Goal: Information Seeking & Learning: Learn about a topic

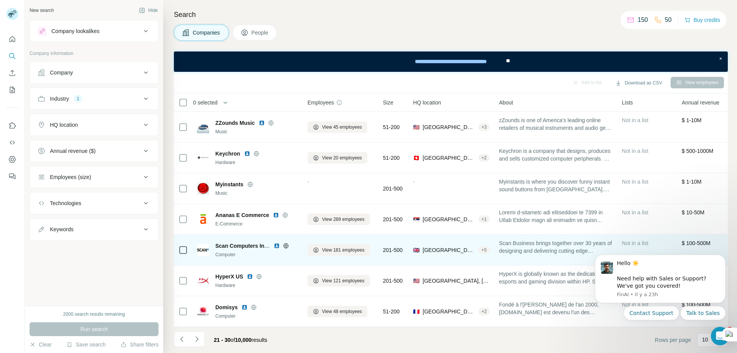
scroll to position [96, 0]
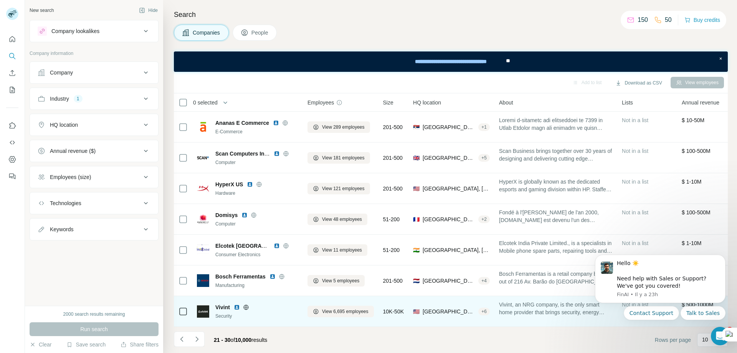
click at [246, 304] on icon at bounding box center [246, 307] width 6 height 6
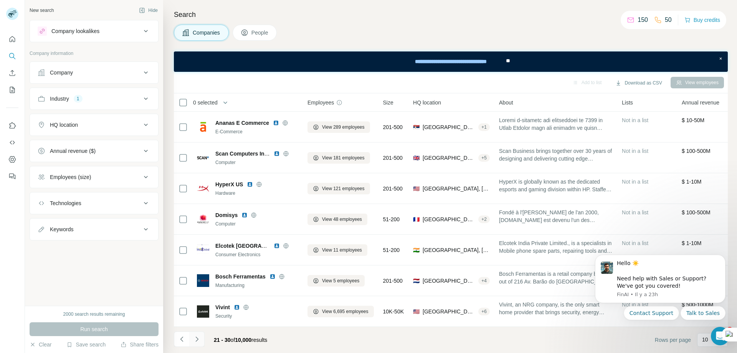
click at [199, 338] on icon "Navigate to next page" at bounding box center [197, 339] width 8 height 8
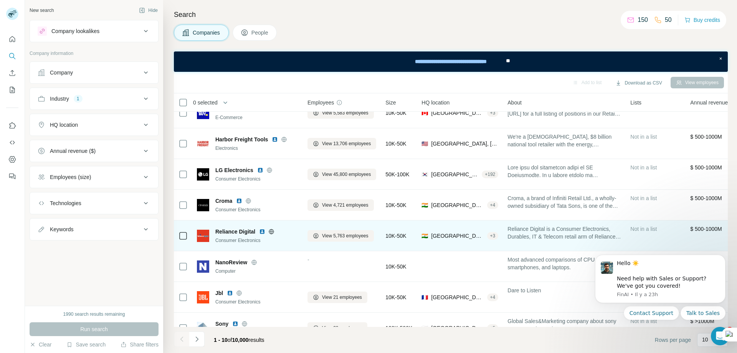
scroll to position [96, 0]
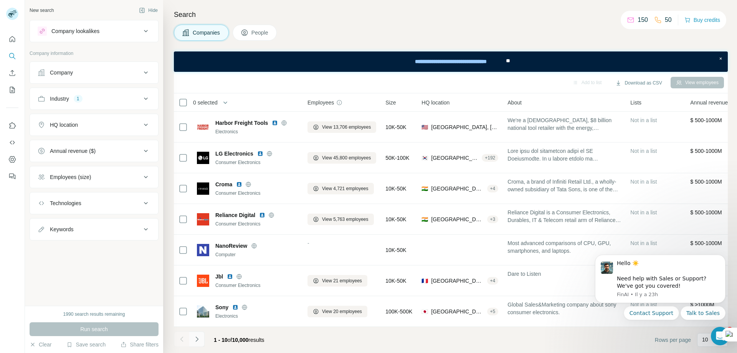
click at [199, 338] on icon "Navigate to next page" at bounding box center [197, 339] width 8 height 8
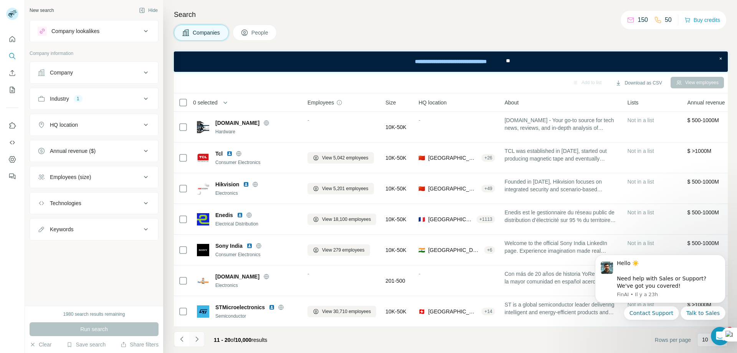
click at [199, 338] on icon "Navigate to next page" at bounding box center [197, 339] width 8 height 8
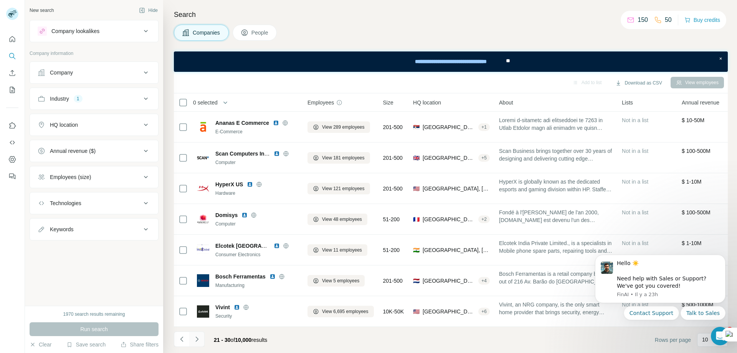
click at [199, 338] on icon "Navigate to next page" at bounding box center [197, 339] width 8 height 8
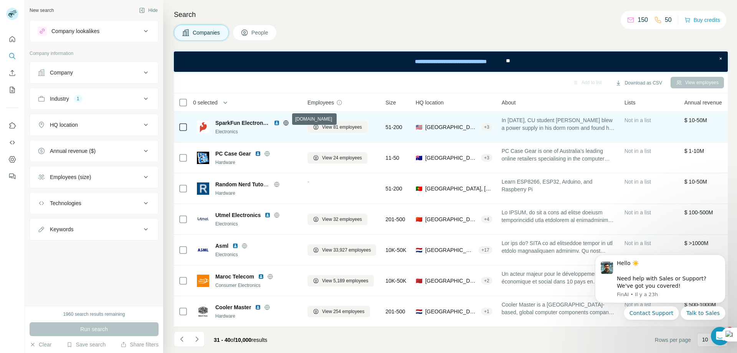
click at [287, 120] on icon at bounding box center [286, 122] width 2 height 5
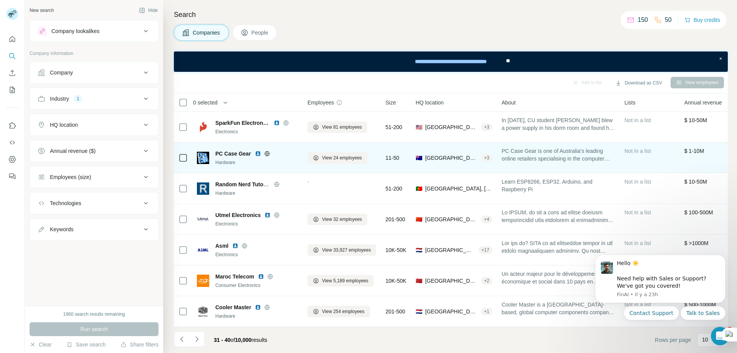
click at [267, 150] on icon at bounding box center [267, 153] width 6 height 6
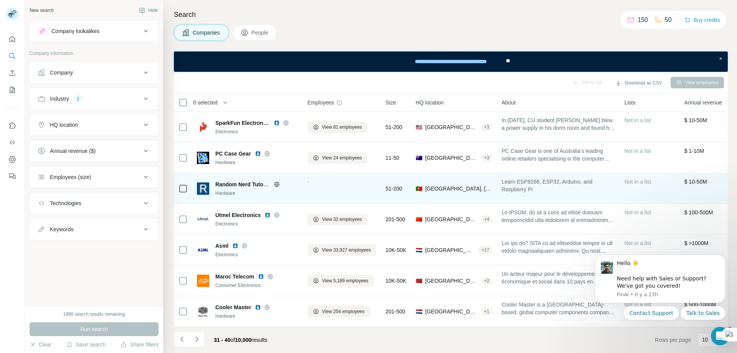
click at [276, 181] on icon at bounding box center [277, 184] width 6 height 6
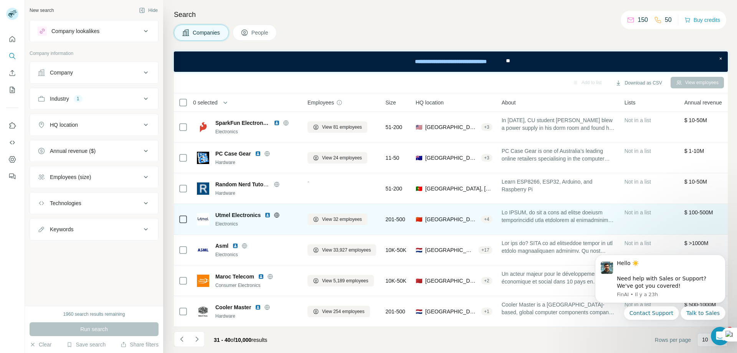
click at [274, 212] on div at bounding box center [276, 215] width 25 height 6
click at [277, 214] on icon at bounding box center [276, 214] width 5 height 0
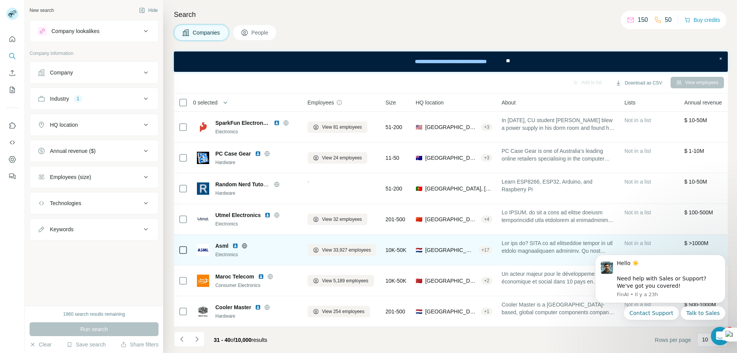
click at [244, 243] on icon at bounding box center [245, 245] width 2 height 5
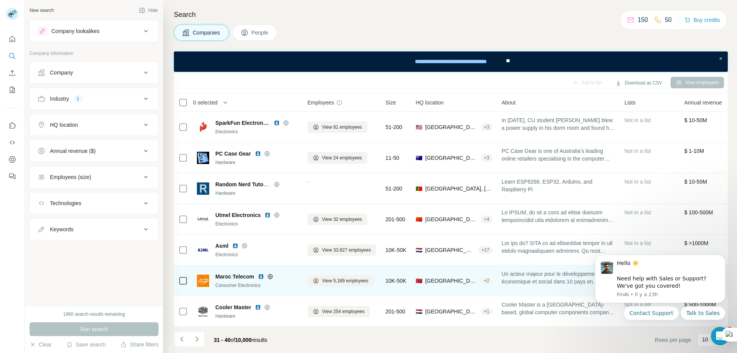
click at [271, 274] on icon at bounding box center [270, 276] width 2 height 5
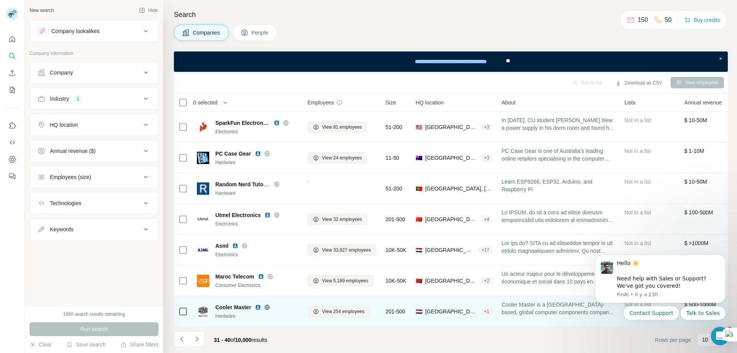
click at [267, 306] on icon at bounding box center [267, 306] width 5 height 0
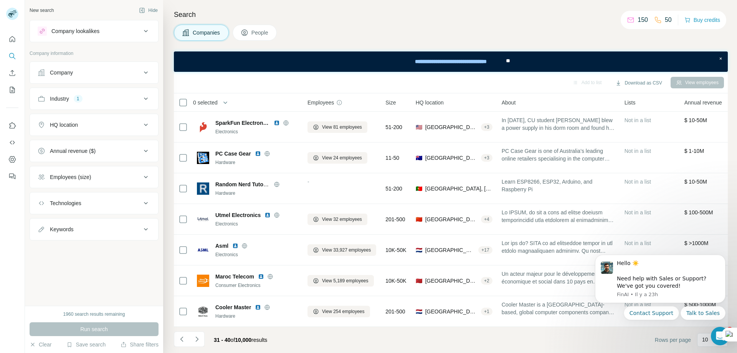
click at [198, 341] on icon "Navigate to next page" at bounding box center [197, 339] width 8 height 8
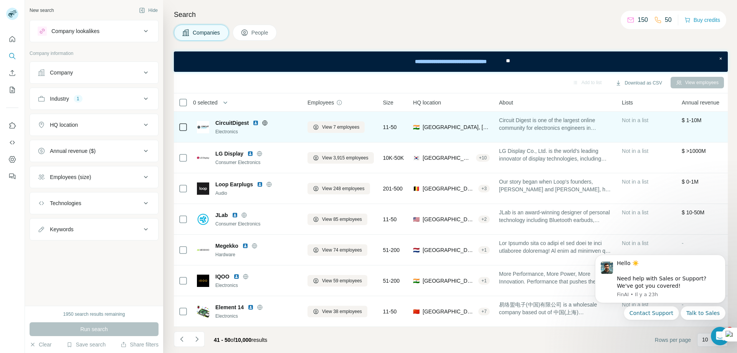
click at [265, 120] on icon at bounding box center [265, 122] width 2 height 5
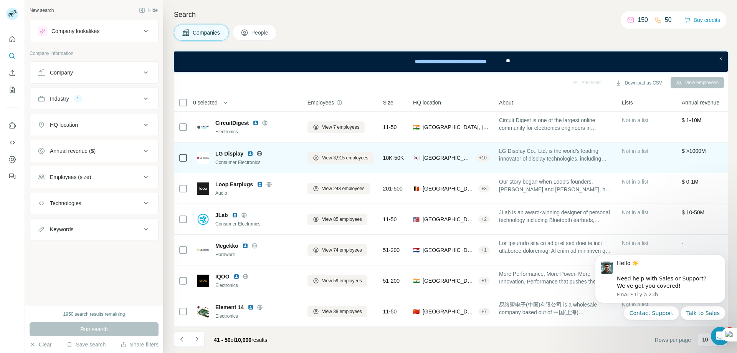
click at [259, 150] on icon at bounding box center [259, 153] width 6 height 6
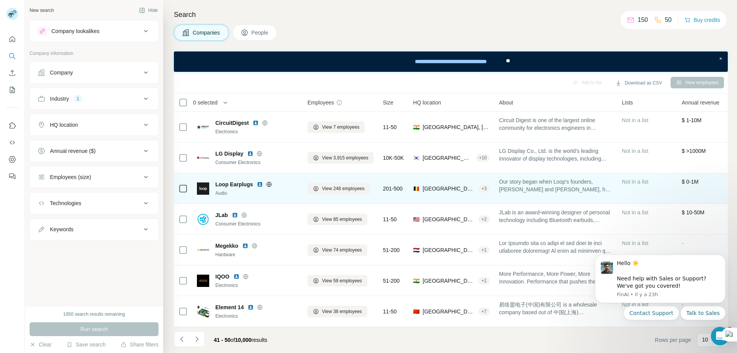
click at [269, 184] on icon at bounding box center [268, 184] width 5 height 0
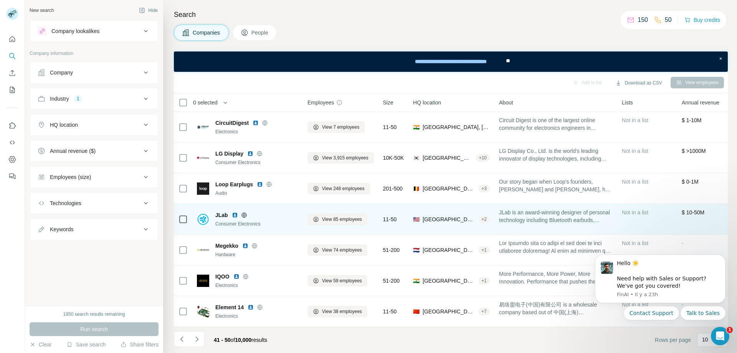
click at [242, 213] on icon at bounding box center [244, 215] width 6 height 6
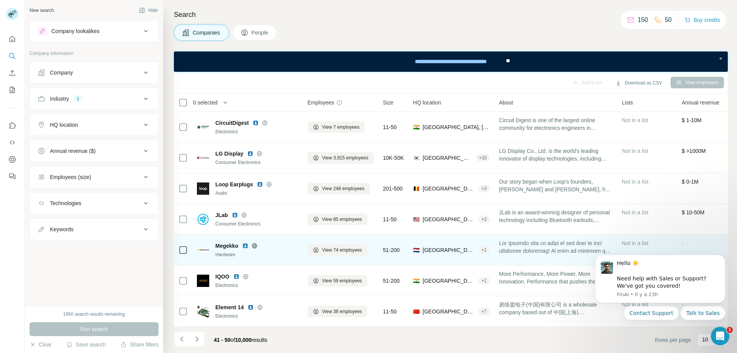
click at [254, 245] on icon at bounding box center [254, 245] width 5 height 0
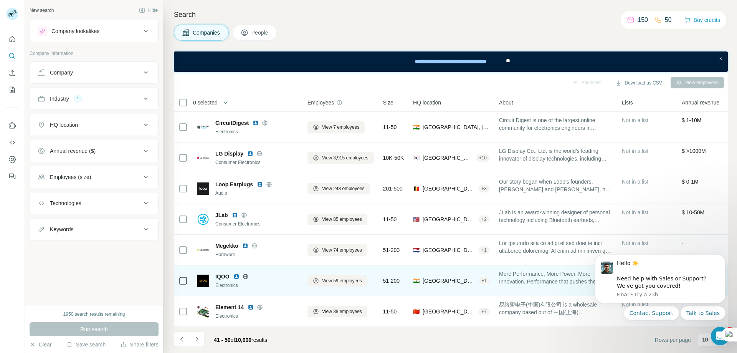
click at [246, 274] on icon at bounding box center [245, 276] width 2 height 5
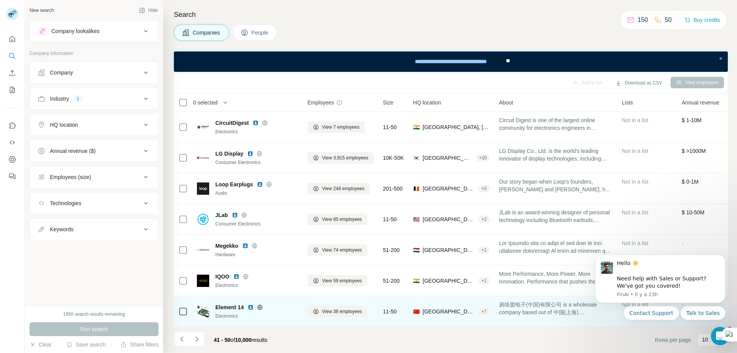
click at [259, 304] on icon at bounding box center [260, 307] width 6 height 6
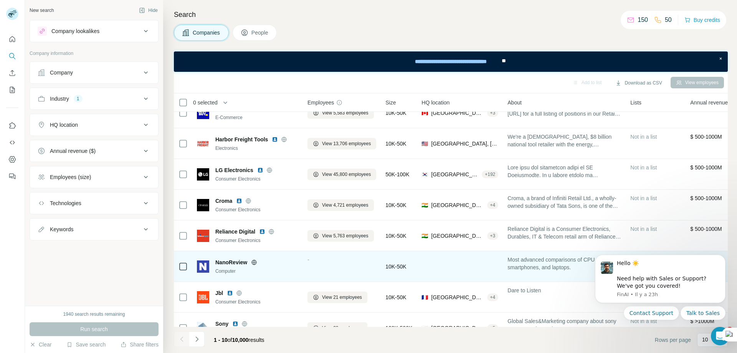
scroll to position [96, 0]
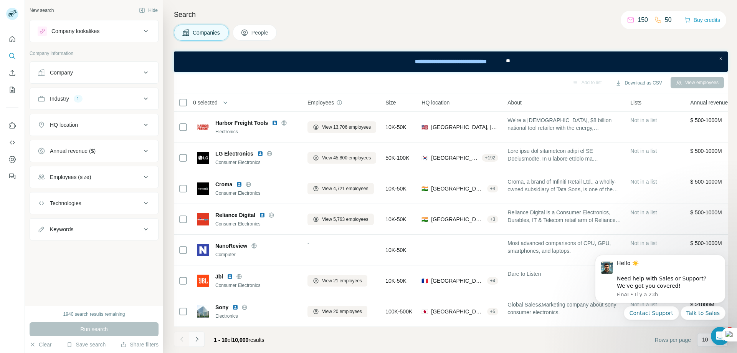
click at [201, 337] on button "Navigate to next page" at bounding box center [196, 338] width 15 height 15
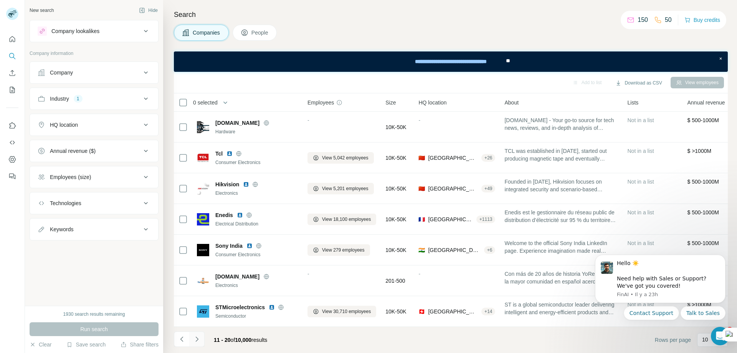
click at [200, 339] on icon "Navigate to next page" at bounding box center [197, 339] width 8 height 8
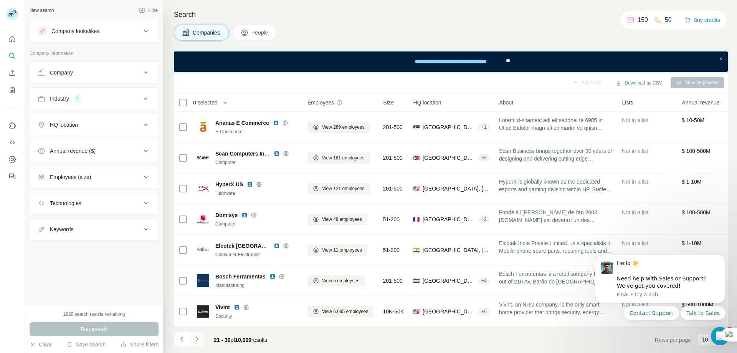
click at [199, 339] on icon "Navigate to next page" at bounding box center [197, 339] width 8 height 8
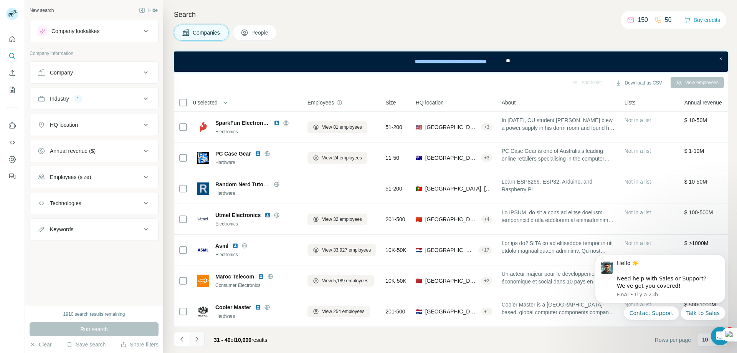
click at [199, 339] on icon "Navigate to next page" at bounding box center [197, 339] width 8 height 8
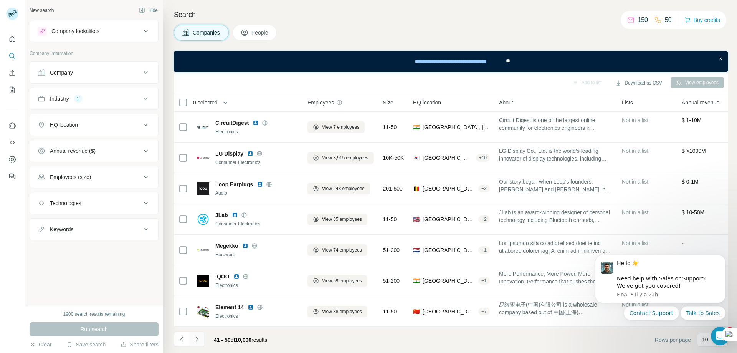
click at [198, 338] on icon "Navigate to next page" at bounding box center [197, 339] width 8 height 8
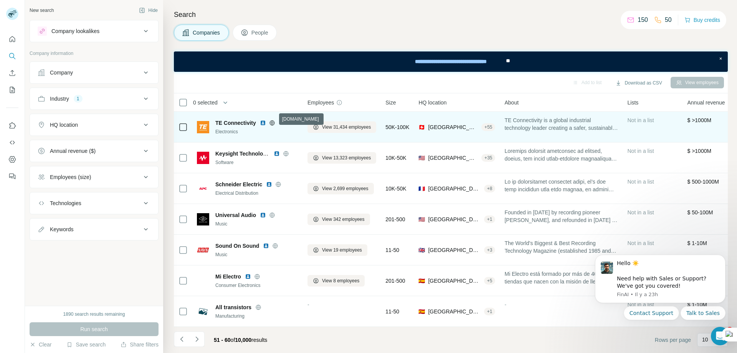
click at [274, 122] on icon at bounding box center [271, 122] width 5 height 0
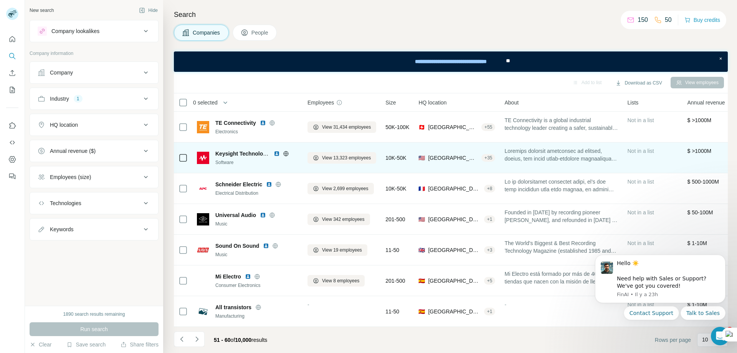
click at [286, 150] on icon at bounding box center [286, 153] width 6 height 6
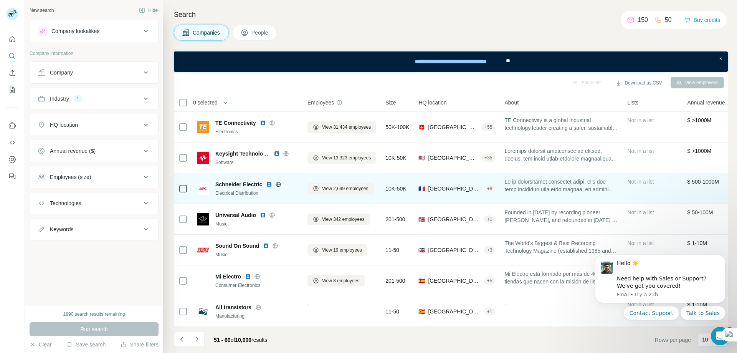
click at [279, 181] on icon at bounding box center [278, 183] width 2 height 5
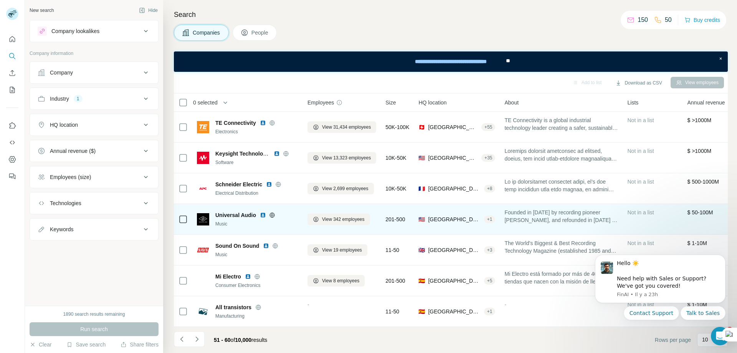
click at [273, 212] on icon at bounding box center [272, 214] width 2 height 5
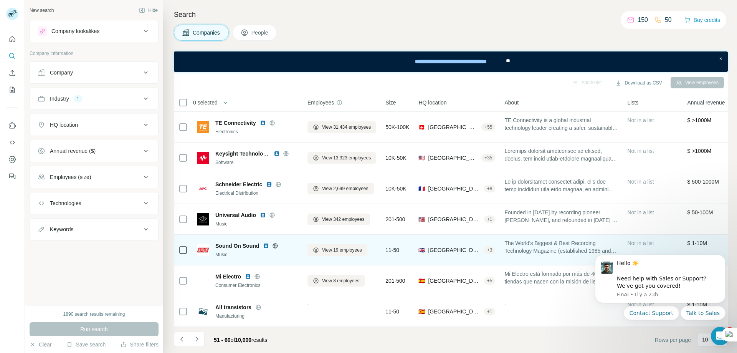
click at [275, 242] on icon at bounding box center [275, 245] width 6 height 6
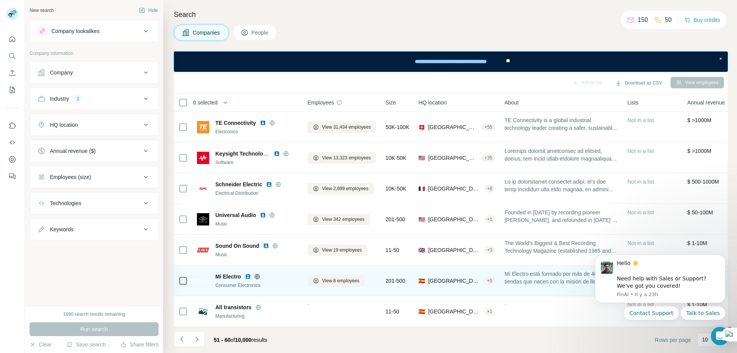
click at [259, 273] on icon at bounding box center [257, 276] width 6 height 6
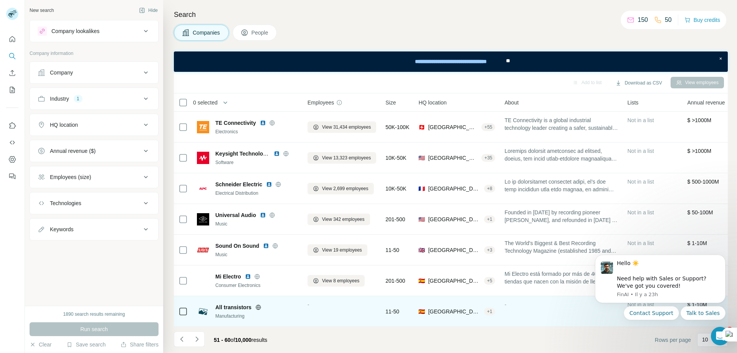
click at [259, 304] on icon at bounding box center [258, 307] width 6 height 6
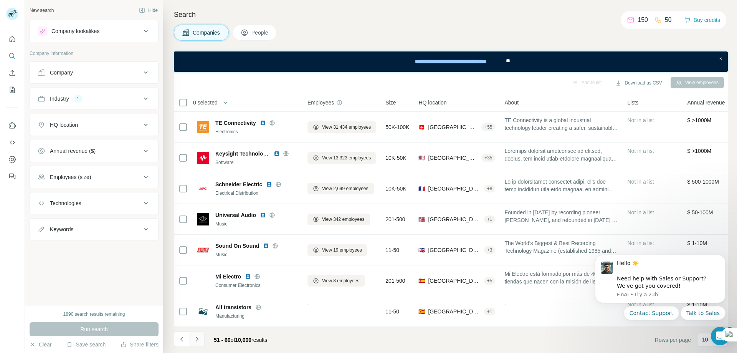
click at [198, 341] on icon "Navigate to next page" at bounding box center [197, 339] width 8 height 8
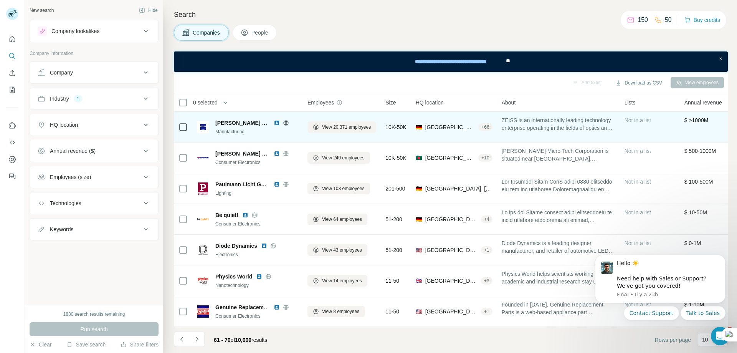
click at [285, 120] on icon at bounding box center [286, 123] width 6 height 6
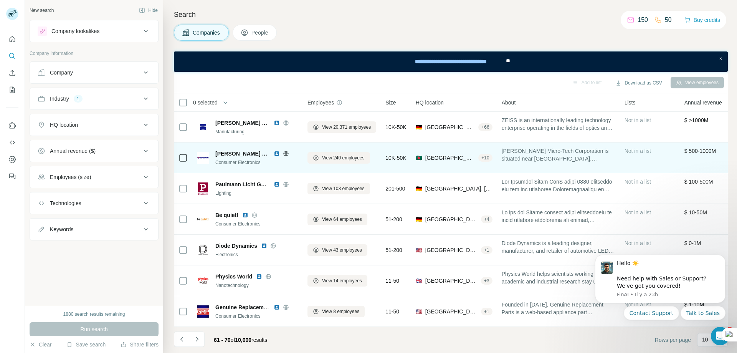
click at [283, 151] on icon at bounding box center [286, 153] width 6 height 6
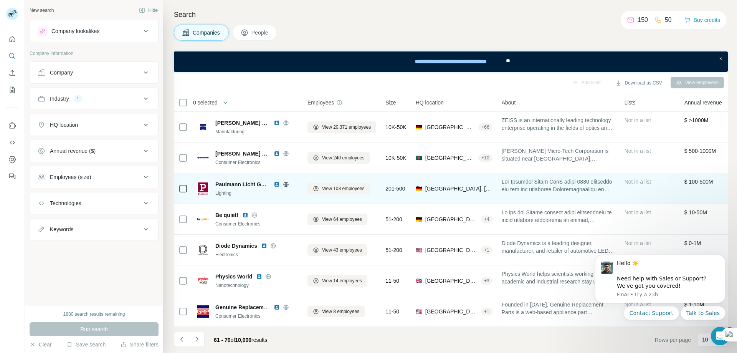
click at [286, 183] on icon at bounding box center [286, 184] width 6 height 6
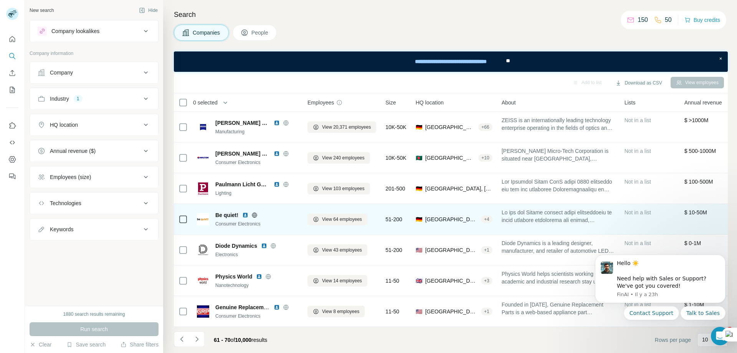
click at [254, 212] on icon at bounding box center [254, 214] width 2 height 5
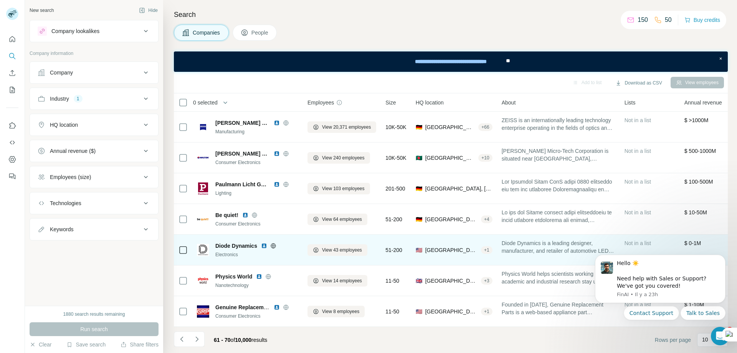
click at [273, 243] on icon at bounding box center [273, 245] width 2 height 5
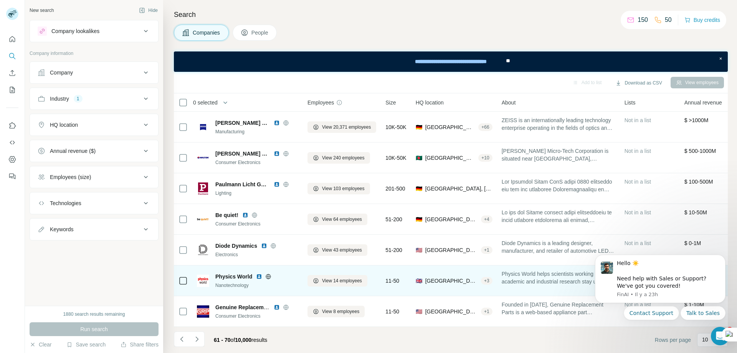
click at [267, 274] on icon at bounding box center [268, 276] width 2 height 5
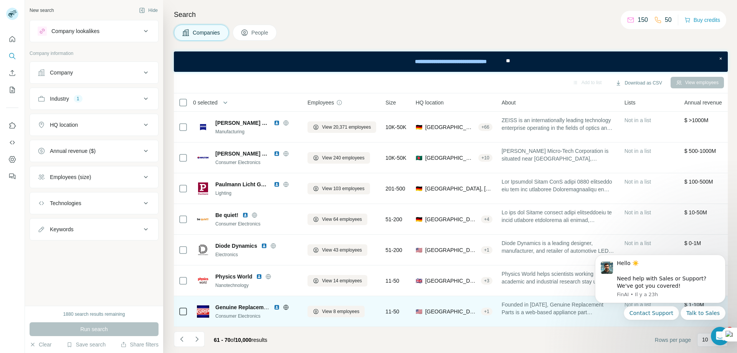
click at [286, 304] on icon at bounding box center [286, 307] width 6 height 6
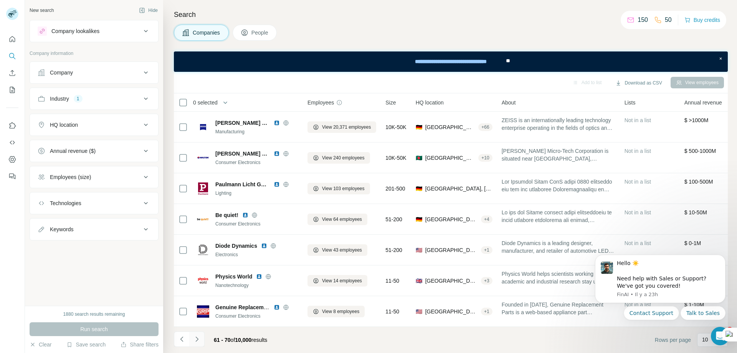
click at [198, 339] on icon "Navigate to next page" at bounding box center [197, 339] width 8 height 8
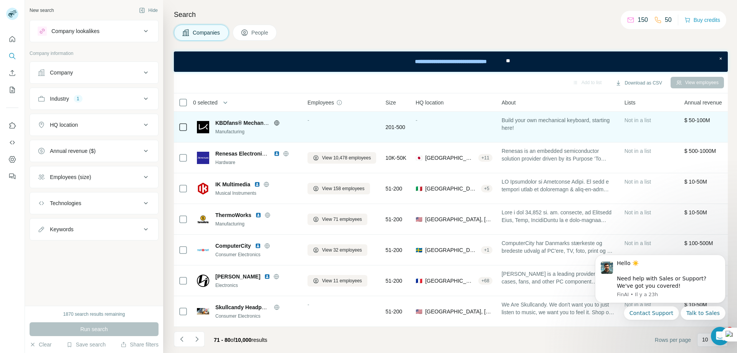
click at [278, 120] on icon at bounding box center [277, 123] width 6 height 6
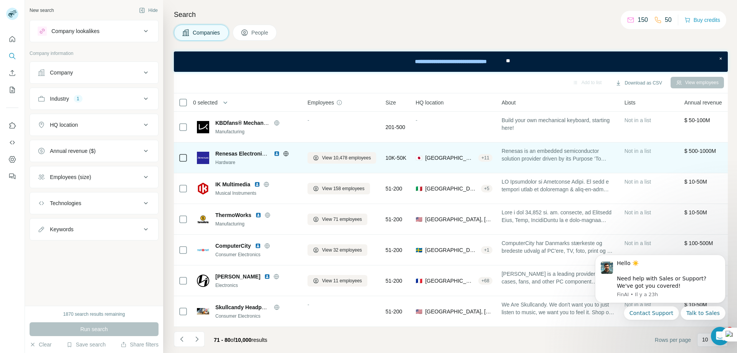
click at [287, 153] on icon at bounding box center [285, 153] width 5 height 0
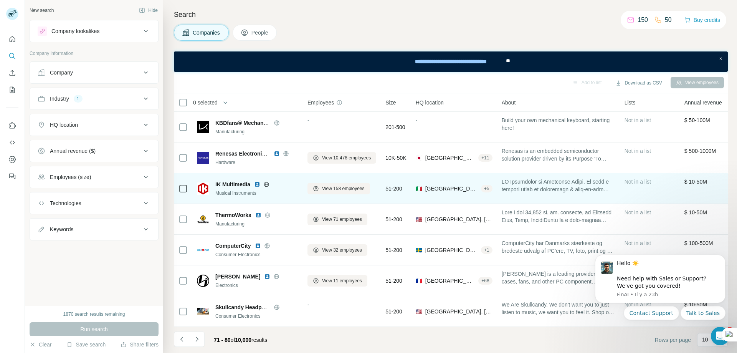
click at [268, 181] on icon at bounding box center [266, 184] width 6 height 6
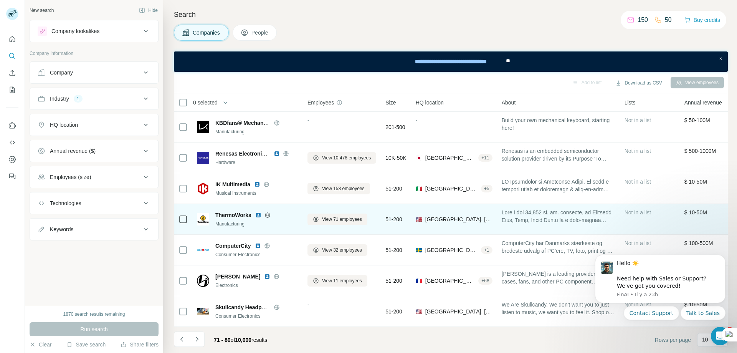
click at [269, 212] on icon at bounding box center [267, 215] width 6 height 6
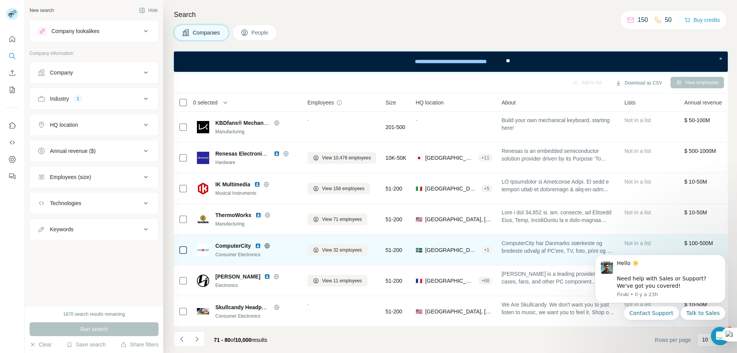
click at [269, 245] on icon at bounding box center [266, 245] width 5 height 0
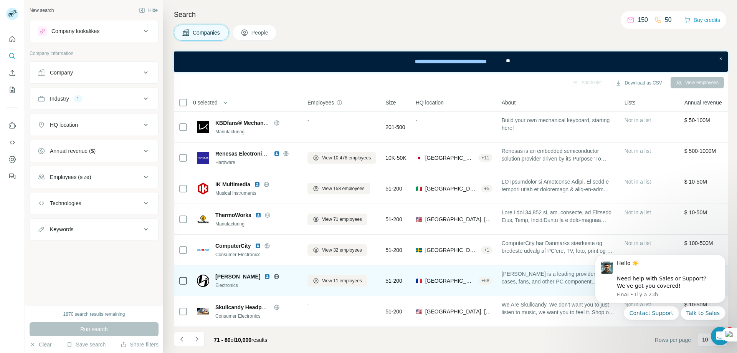
click at [275, 274] on icon at bounding box center [276, 276] width 2 height 5
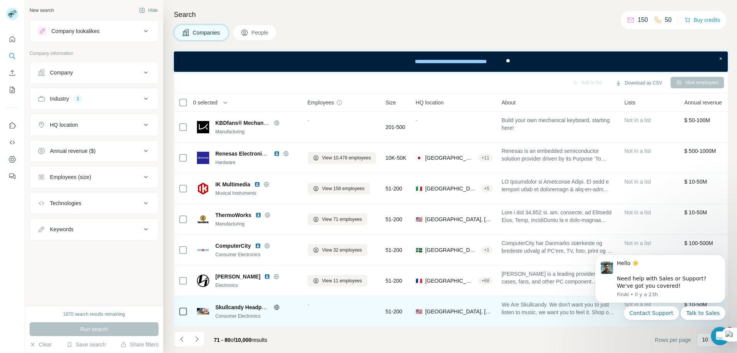
click at [275, 306] on icon at bounding box center [276, 306] width 5 height 0
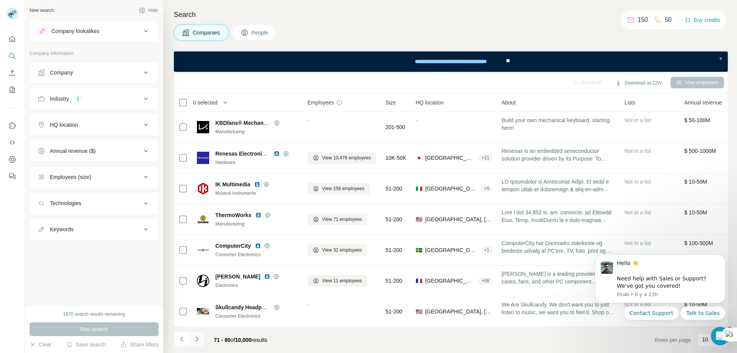
click at [196, 338] on icon "Navigate to next page" at bounding box center [197, 339] width 8 height 8
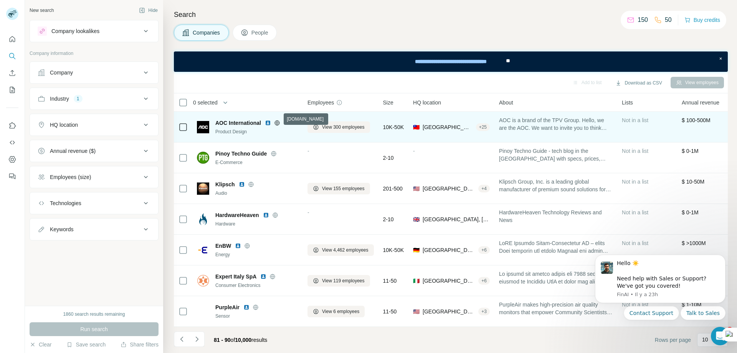
click at [277, 122] on icon at bounding box center [276, 122] width 5 height 0
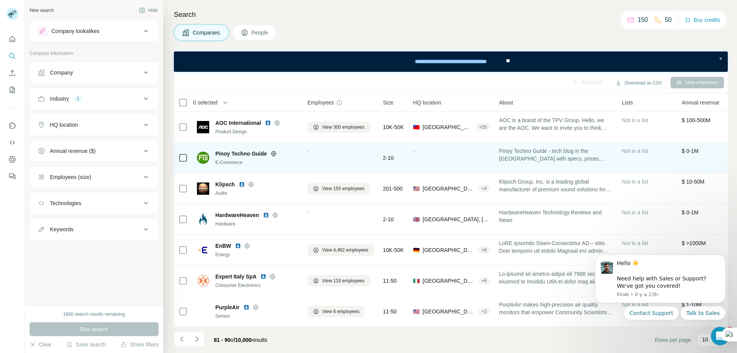
click at [273, 150] on icon at bounding box center [273, 153] width 6 height 6
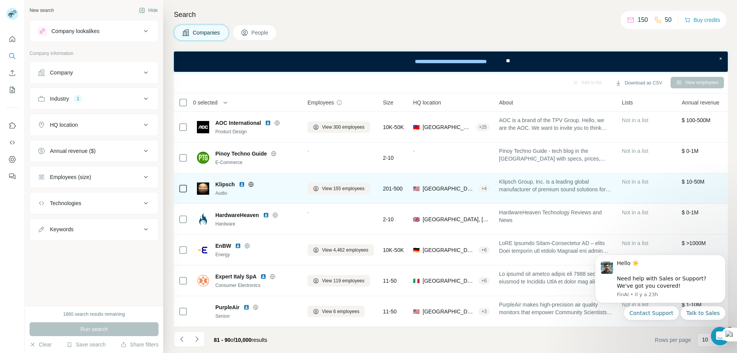
click at [251, 181] on icon at bounding box center [251, 183] width 2 height 5
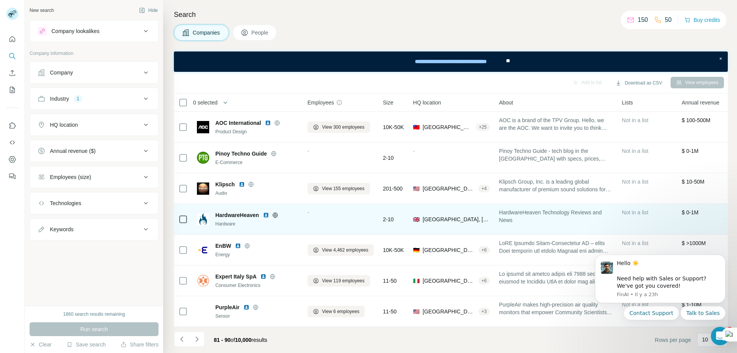
click at [277, 212] on icon at bounding box center [275, 215] width 6 height 6
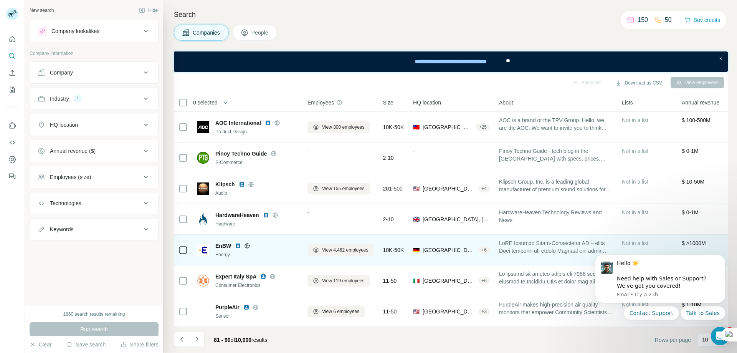
click at [248, 242] on icon at bounding box center [247, 245] width 6 height 6
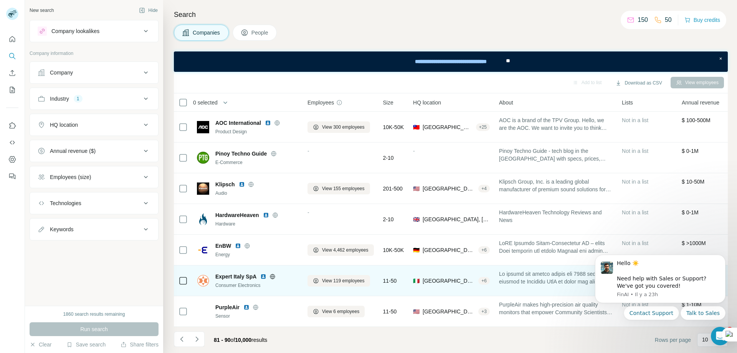
click at [272, 276] on icon at bounding box center [272, 276] width 5 height 0
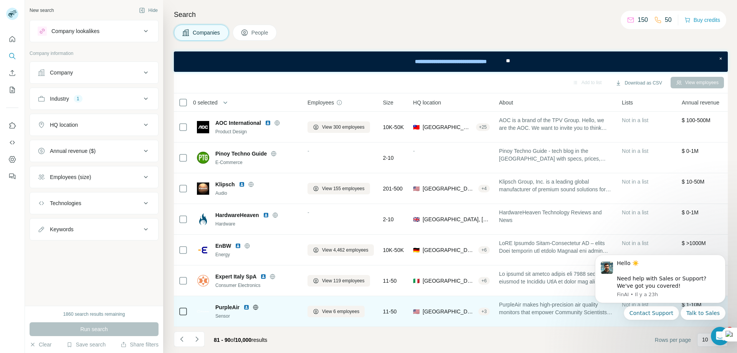
click at [256, 304] on icon at bounding box center [255, 306] width 2 height 5
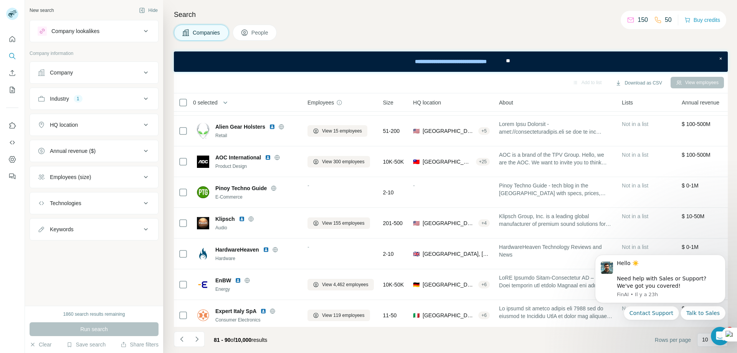
scroll to position [19, 0]
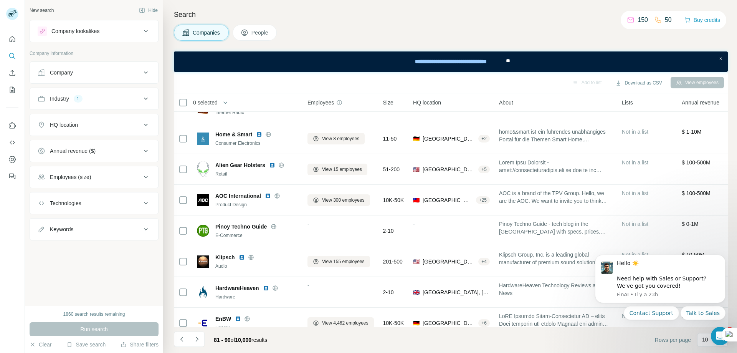
click at [212, 33] on span "Companies" at bounding box center [207, 33] width 28 height 8
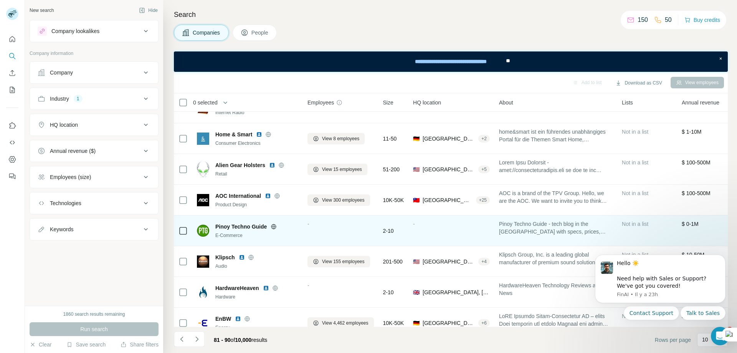
scroll to position [96, 0]
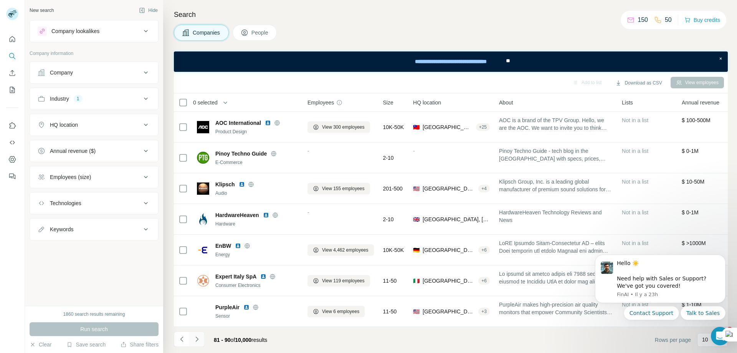
click at [198, 341] on icon "Navigate to next page" at bounding box center [197, 339] width 8 height 8
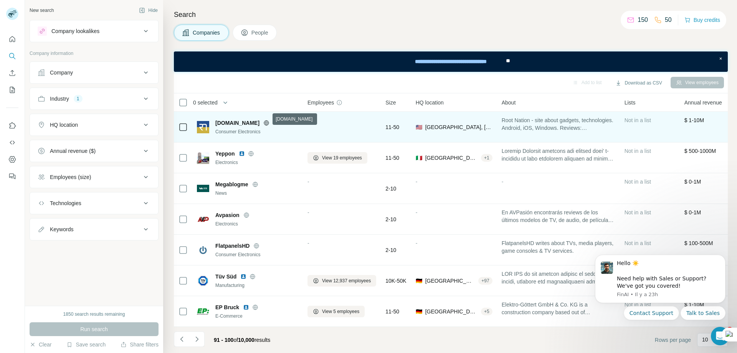
click at [267, 120] on icon at bounding box center [266, 123] width 6 height 6
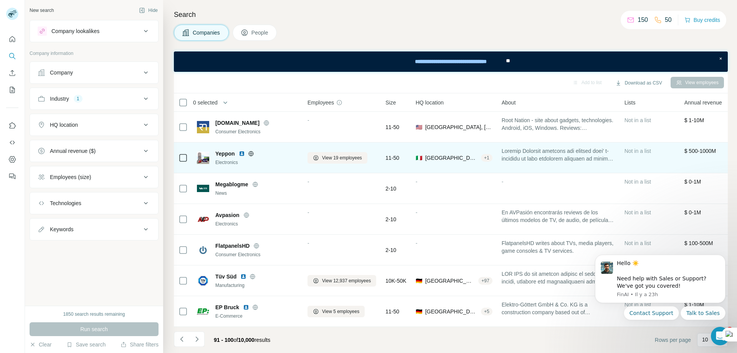
click at [252, 151] on icon at bounding box center [251, 153] width 2 height 5
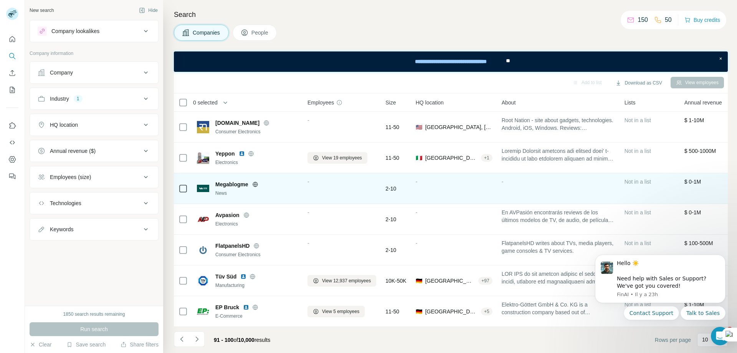
click at [257, 181] on icon at bounding box center [255, 184] width 6 height 6
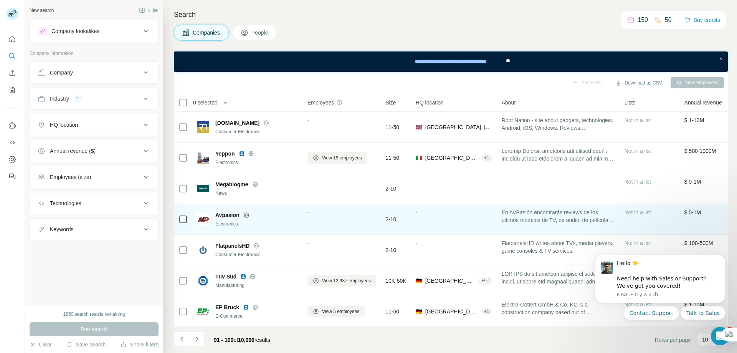
click at [246, 212] on icon at bounding box center [246, 214] width 2 height 5
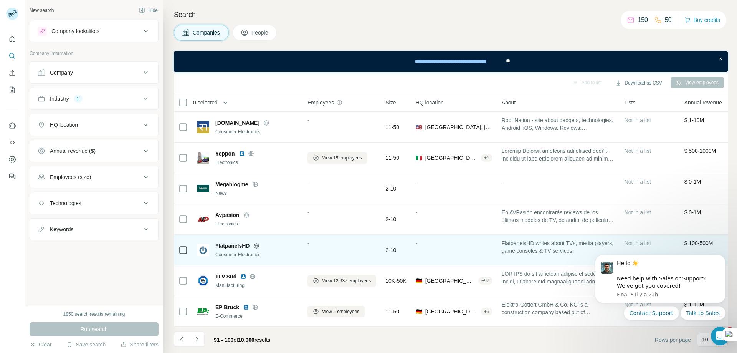
click at [257, 242] on icon at bounding box center [256, 245] width 6 height 6
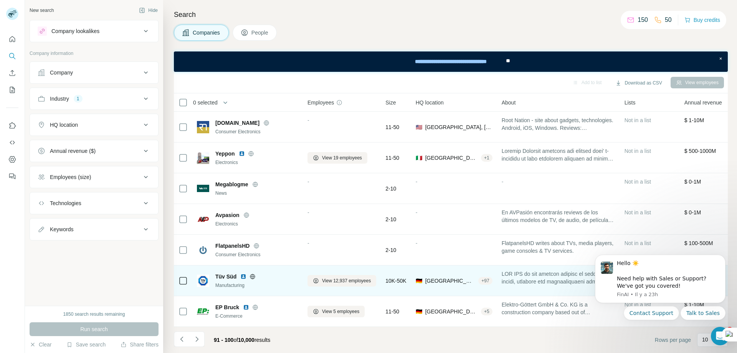
click at [252, 276] on icon at bounding box center [252, 276] width 5 height 0
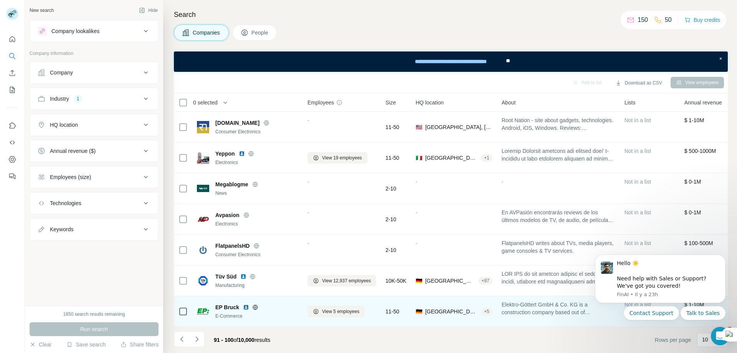
click at [255, 304] on icon at bounding box center [255, 306] width 2 height 5
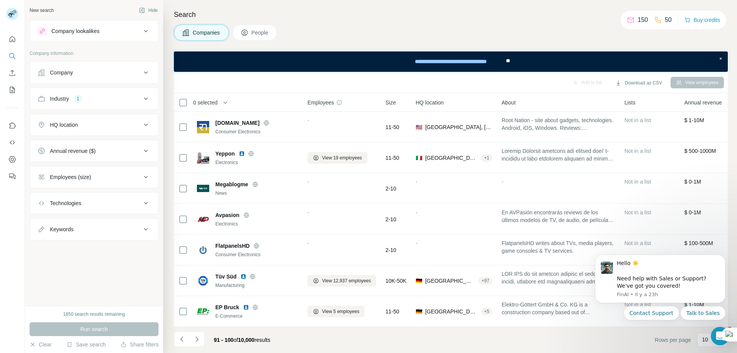
scroll to position [19, 0]
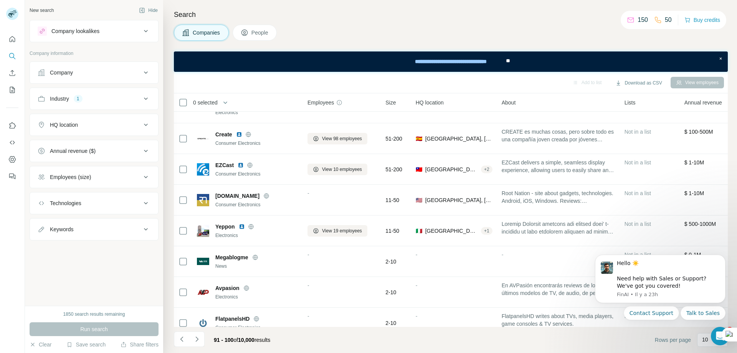
click at [146, 31] on icon at bounding box center [145, 30] width 9 height 9
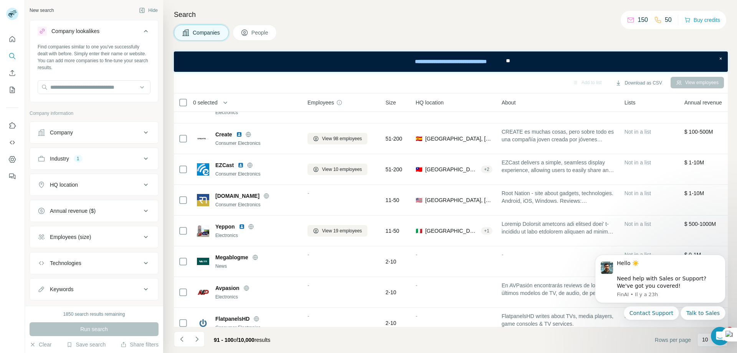
click at [146, 31] on button "Company lookalikes" at bounding box center [94, 32] width 128 height 21
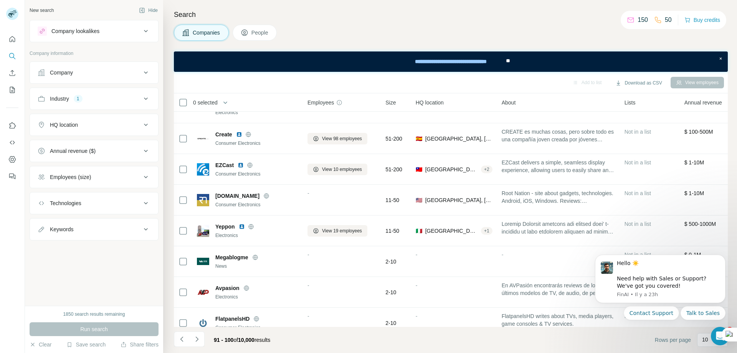
click at [146, 31] on icon at bounding box center [145, 30] width 9 height 9
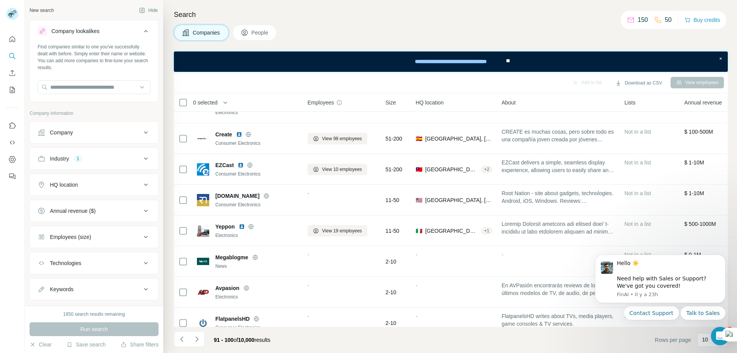
click at [146, 31] on button "Company lookalikes" at bounding box center [94, 32] width 128 height 21
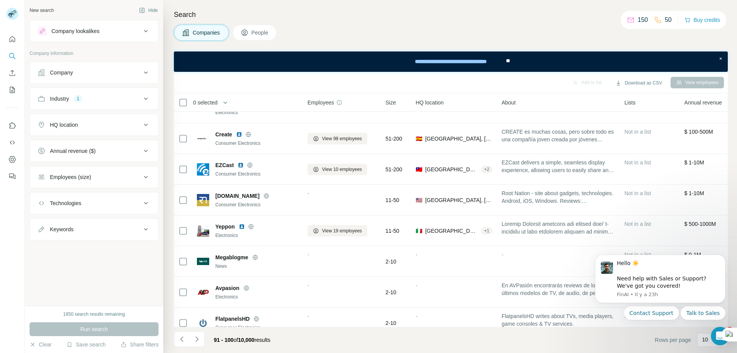
click at [106, 73] on div "Company" at bounding box center [90, 73] width 104 height 8
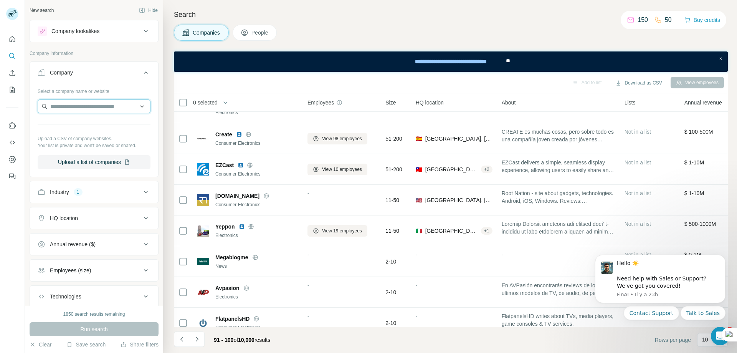
click at [120, 109] on input "text" at bounding box center [94, 106] width 113 height 14
click at [138, 106] on input "text" at bounding box center [94, 106] width 113 height 14
click at [141, 71] on icon at bounding box center [145, 72] width 9 height 9
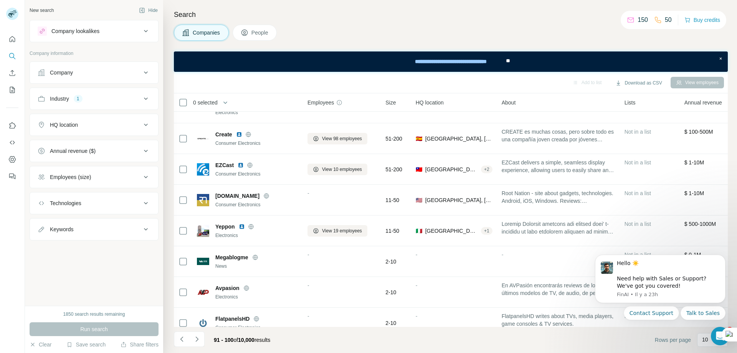
click at [109, 205] on div "Technologies" at bounding box center [90, 203] width 104 height 8
click at [143, 203] on icon at bounding box center [145, 202] width 9 height 9
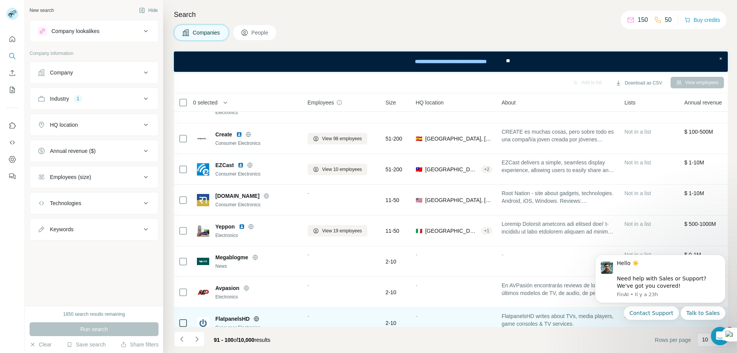
scroll to position [96, 0]
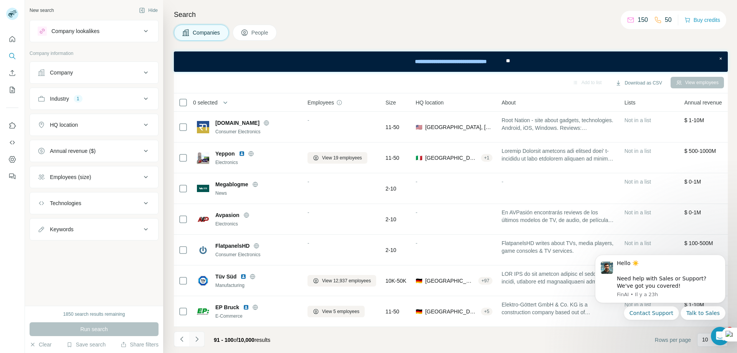
click at [198, 339] on icon "Navigate to next page" at bounding box center [196, 338] width 3 height 5
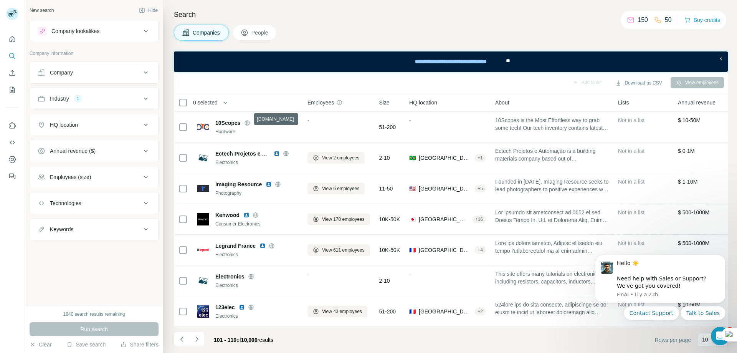
drag, startPoint x: 246, startPoint y: 119, endPoint x: 264, endPoint y: 86, distance: 37.4
click at [264, 86] on div "Add to list Download as CSV View employees" at bounding box center [451, 82] width 546 height 13
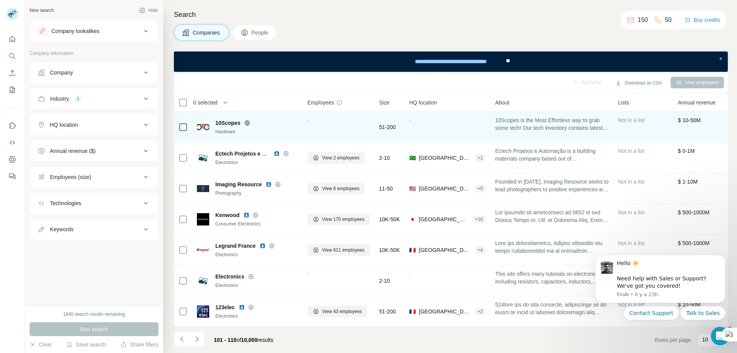
click at [248, 122] on icon at bounding box center [247, 122] width 5 height 0
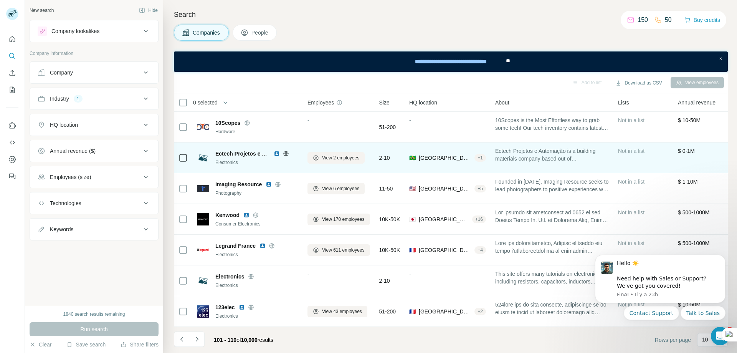
click at [287, 153] on icon at bounding box center [285, 153] width 5 height 0
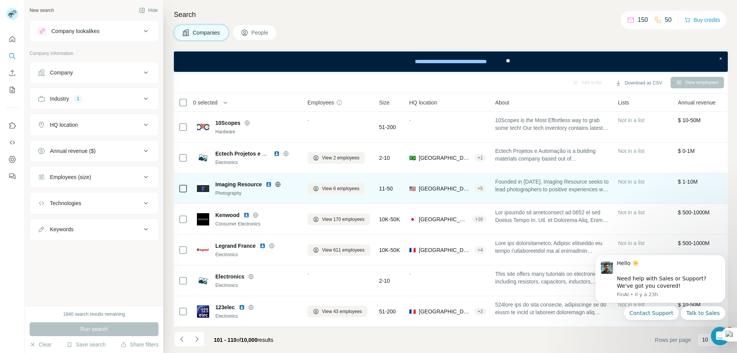
click at [280, 181] on icon at bounding box center [278, 184] width 6 height 6
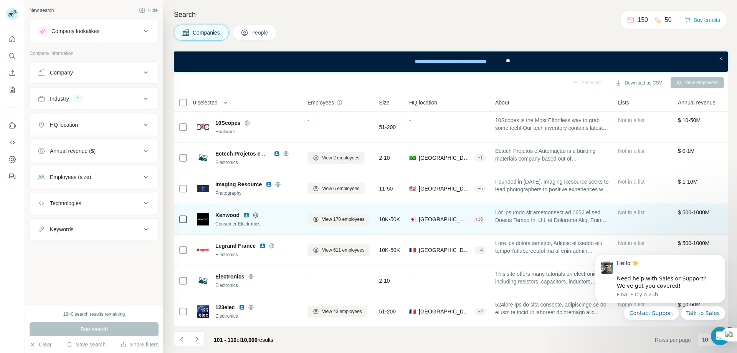
click at [255, 212] on icon at bounding box center [255, 215] width 6 height 6
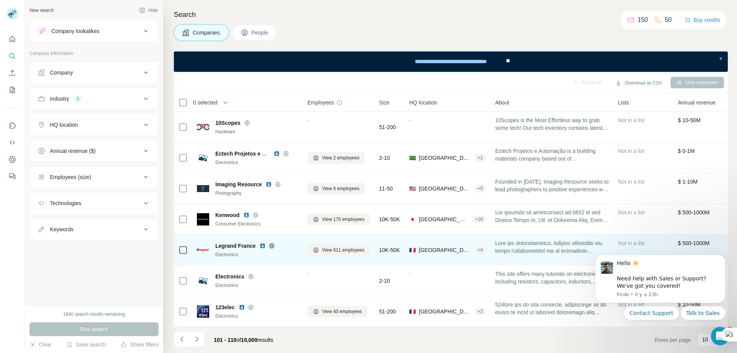
click at [272, 245] on icon at bounding box center [271, 245] width 5 height 0
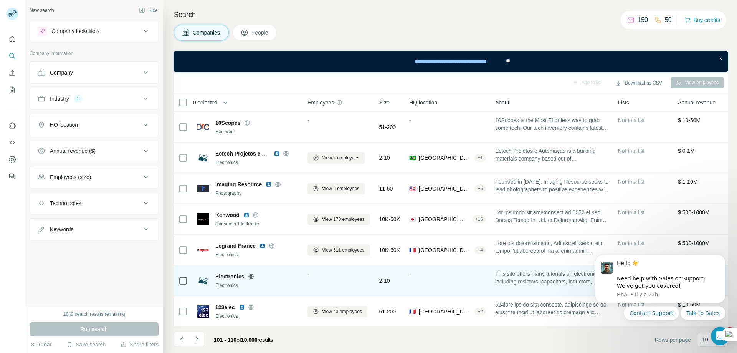
click at [250, 274] on icon at bounding box center [251, 276] width 2 height 5
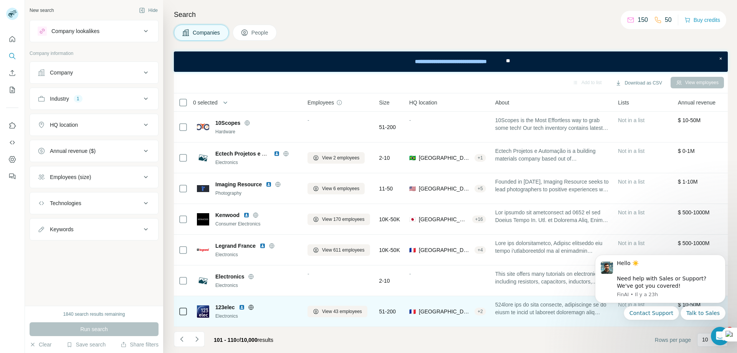
click at [250, 304] on icon at bounding box center [251, 307] width 6 height 6
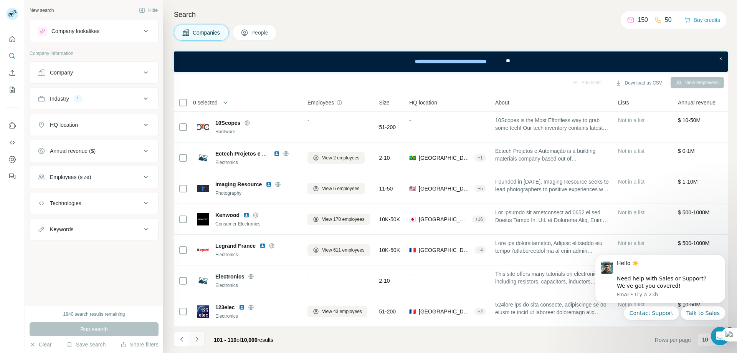
click at [197, 341] on icon "Navigate to next page" at bounding box center [197, 339] width 8 height 8
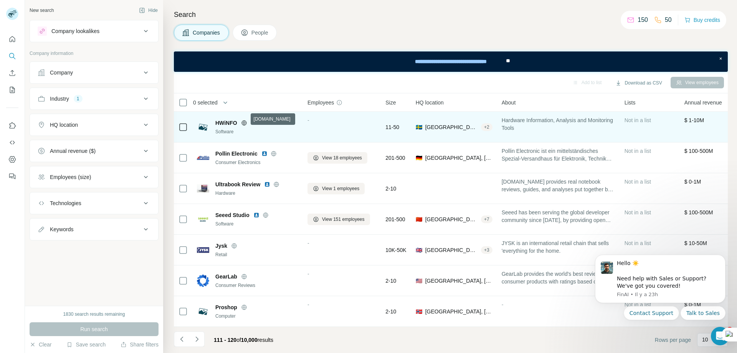
click at [245, 120] on icon at bounding box center [244, 122] width 2 height 5
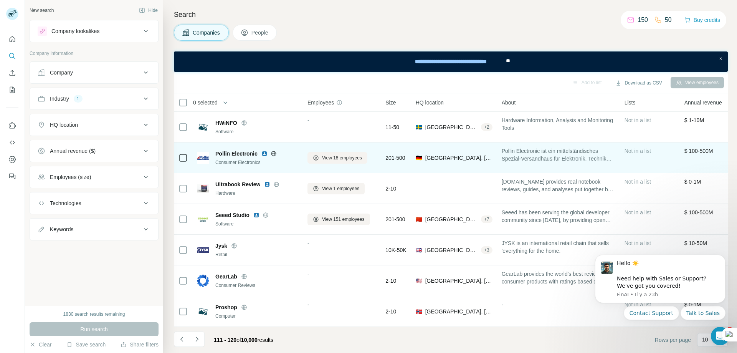
click at [273, 151] on icon at bounding box center [273, 153] width 2 height 5
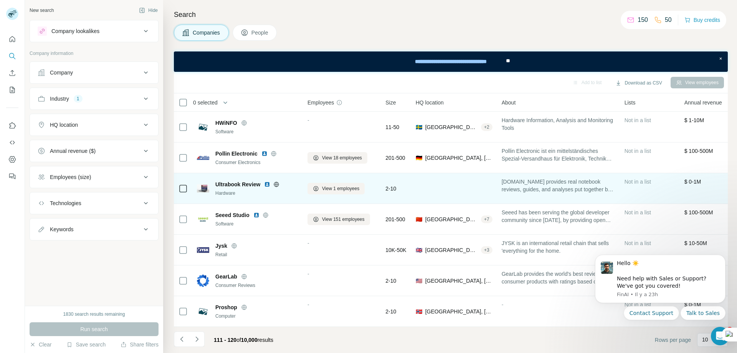
click at [278, 182] on icon at bounding box center [276, 184] width 6 height 6
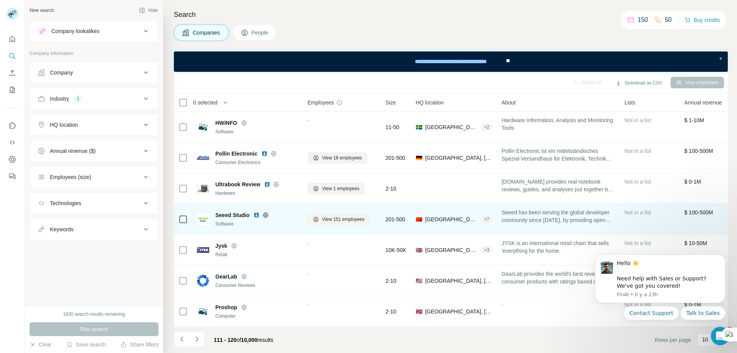
click at [266, 213] on icon at bounding box center [265, 215] width 6 height 6
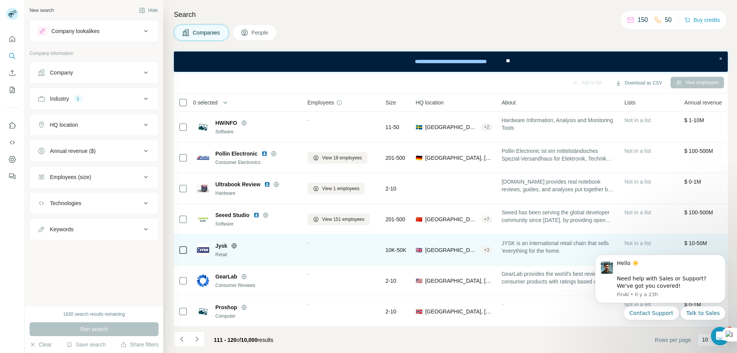
click at [235, 243] on icon at bounding box center [234, 245] width 2 height 5
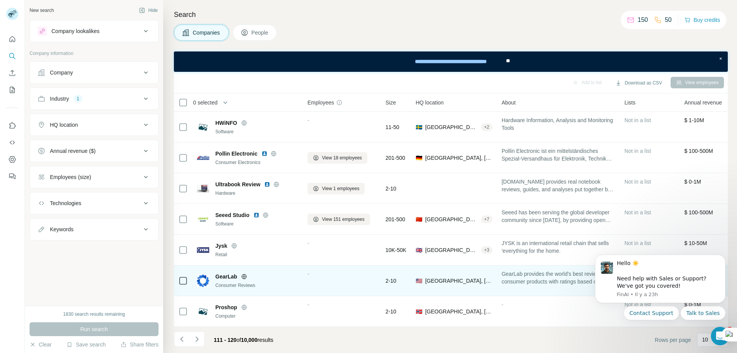
click at [244, 273] on icon at bounding box center [244, 276] width 6 height 6
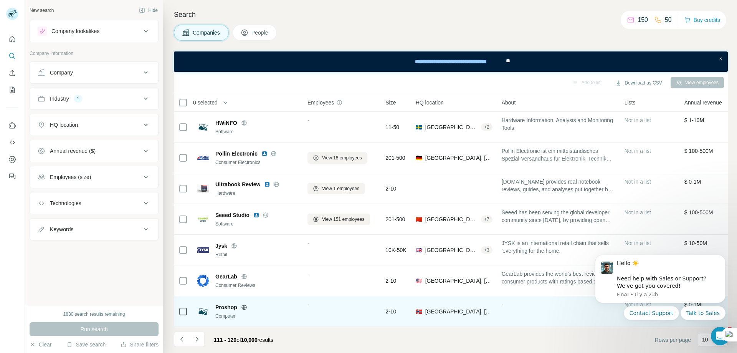
click at [243, 304] on icon at bounding box center [244, 306] width 2 height 5
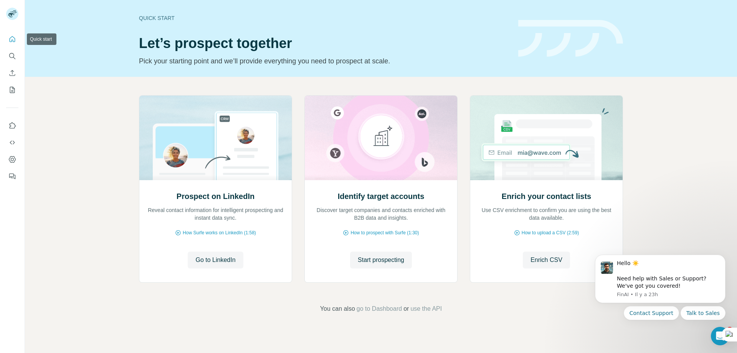
click at [16, 42] on button "Quick start" at bounding box center [12, 39] width 12 height 14
